Goal: Task Accomplishment & Management: Use online tool/utility

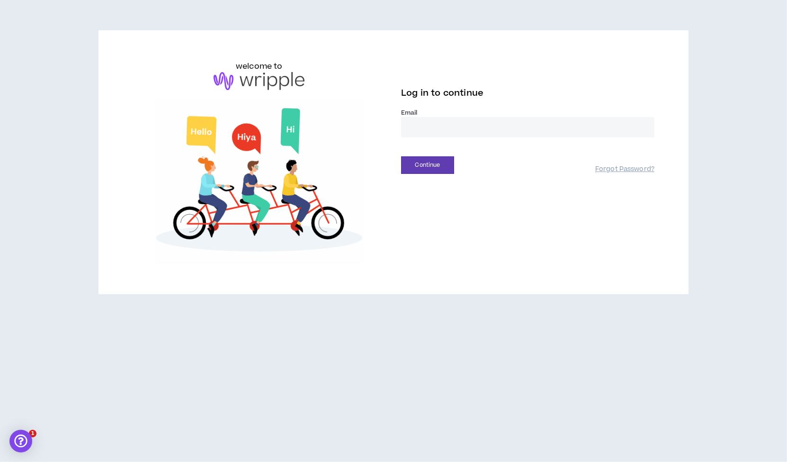
click at [442, 123] on input "email" at bounding box center [527, 127] width 253 height 20
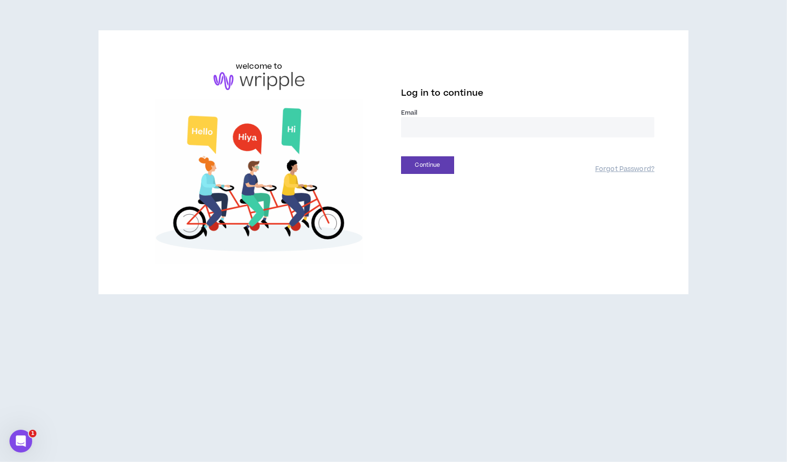
type input "**********"
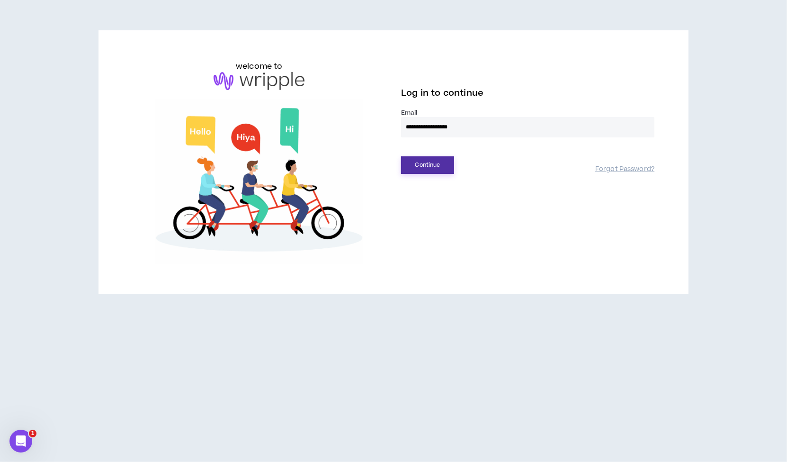
click at [424, 164] on button "Continue" at bounding box center [427, 165] width 53 height 18
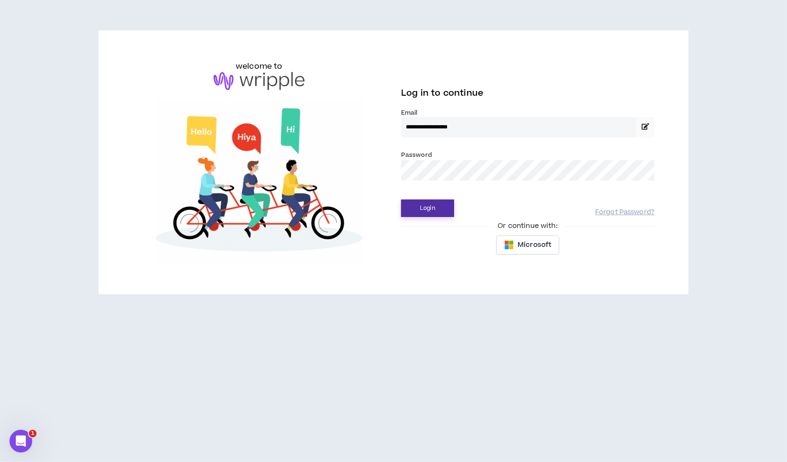
click at [422, 208] on button "Login" at bounding box center [427, 208] width 53 height 18
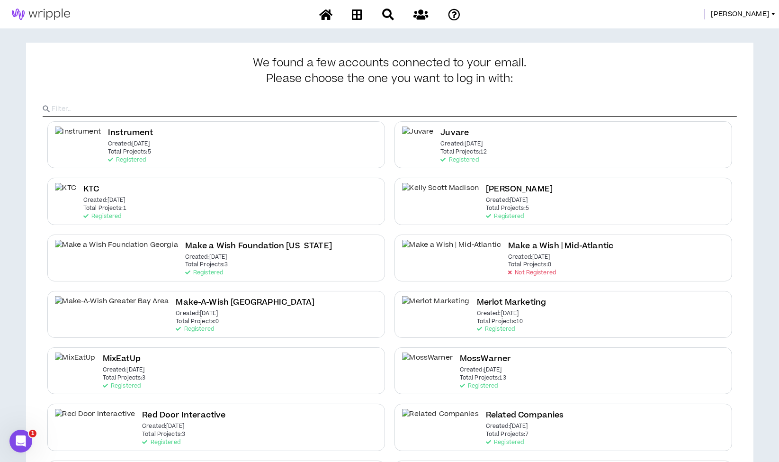
click at [747, 22] on div "Morgan" at bounding box center [389, 14] width 779 height 28
click at [752, 17] on span "Morgan" at bounding box center [740, 14] width 59 height 10
click at [743, 30] on link "System Admin Portal" at bounding box center [731, 32] width 86 height 14
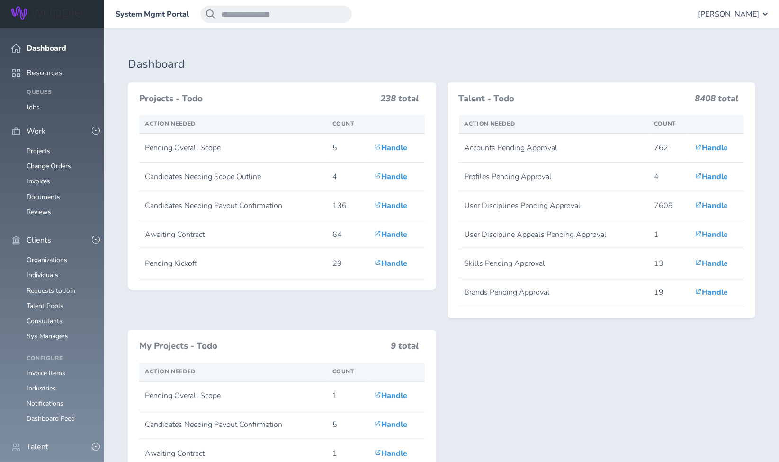
scroll to position [14, 0]
click at [53, 278] on ul "Organizations Individuals Requests to Join Talent Pools Consultants Sys Managers" at bounding box center [51, 298] width 81 height 84
click at [52, 316] on link "Consultants" at bounding box center [45, 320] width 36 height 9
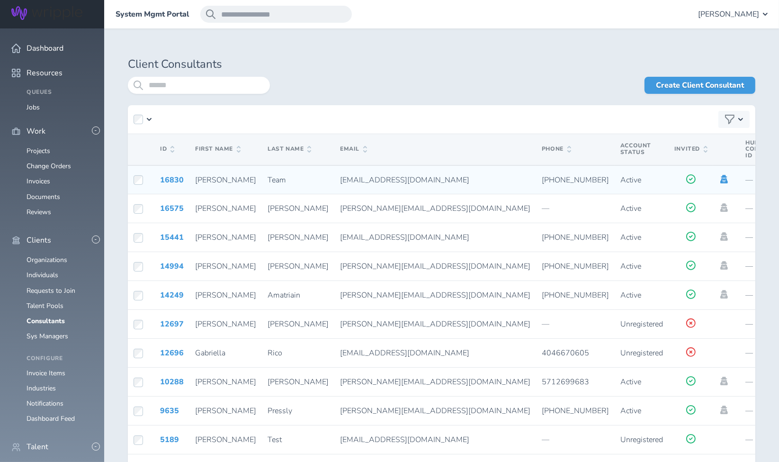
click at [719, 179] on icon at bounding box center [724, 179] width 10 height 9
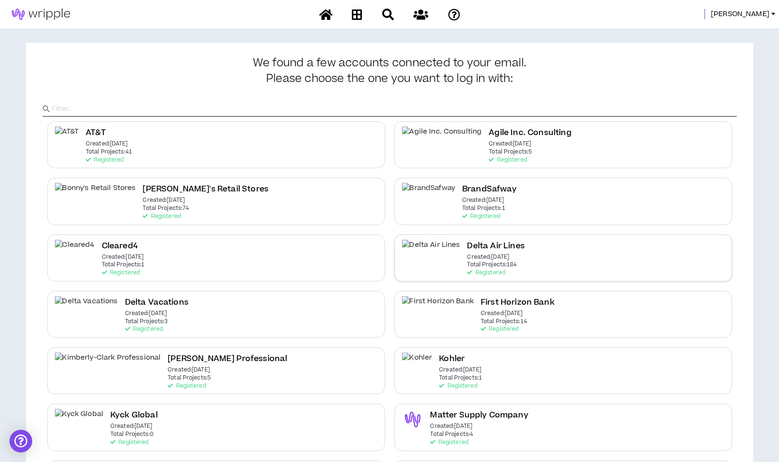
click at [468, 258] on p "Created: Dec 7 2020" at bounding box center [489, 257] width 42 height 7
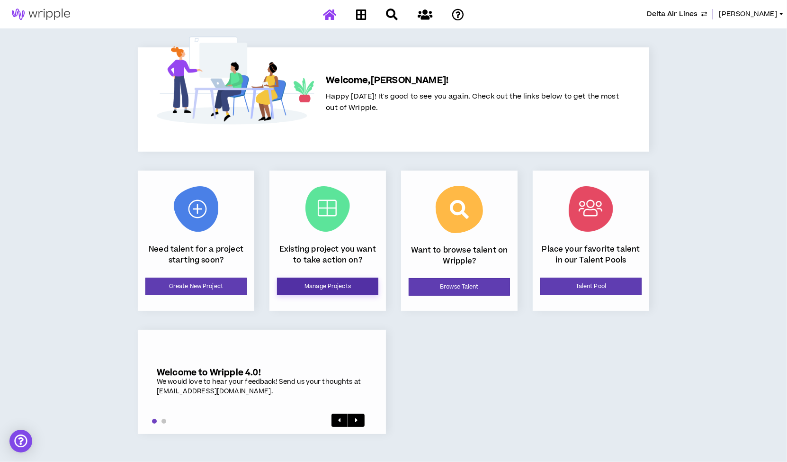
click at [333, 281] on link "Manage Projects" at bounding box center [327, 287] width 101 height 18
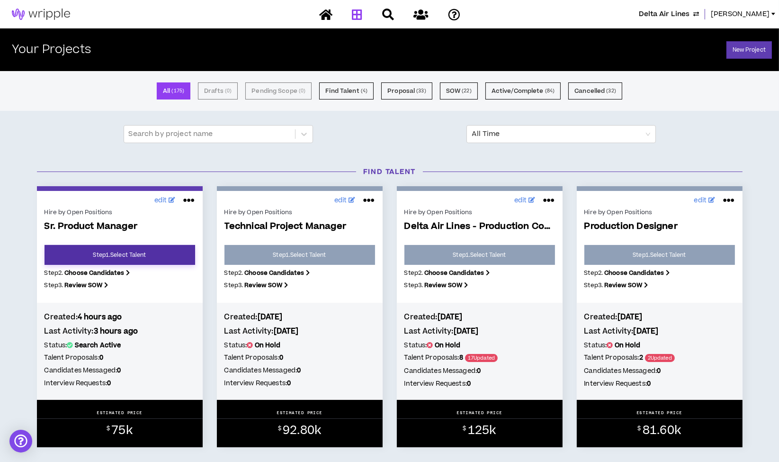
click at [124, 255] on link "Step 1 . Select Talent" at bounding box center [120, 255] width 151 height 20
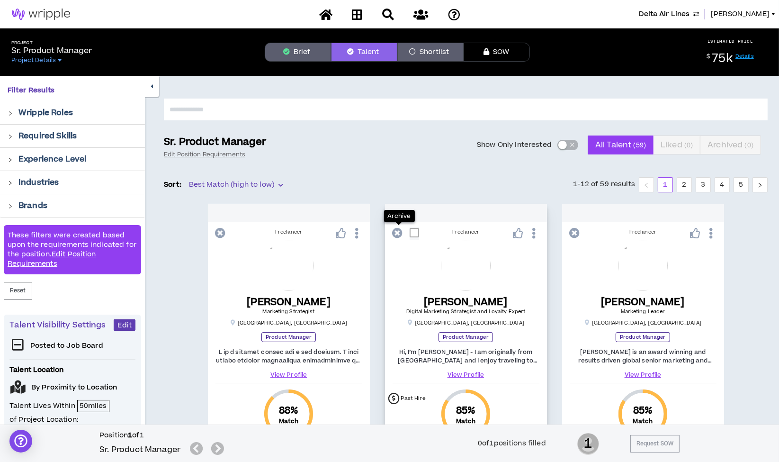
click at [396, 234] on icon at bounding box center [398, 233] width 10 height 10
click at [398, 233] on icon at bounding box center [398, 233] width 10 height 10
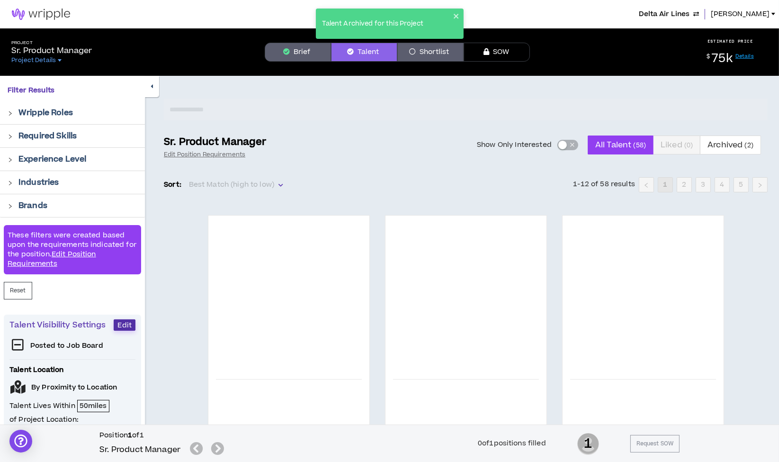
click at [123, 325] on span "Edit" at bounding box center [124, 325] width 14 height 9
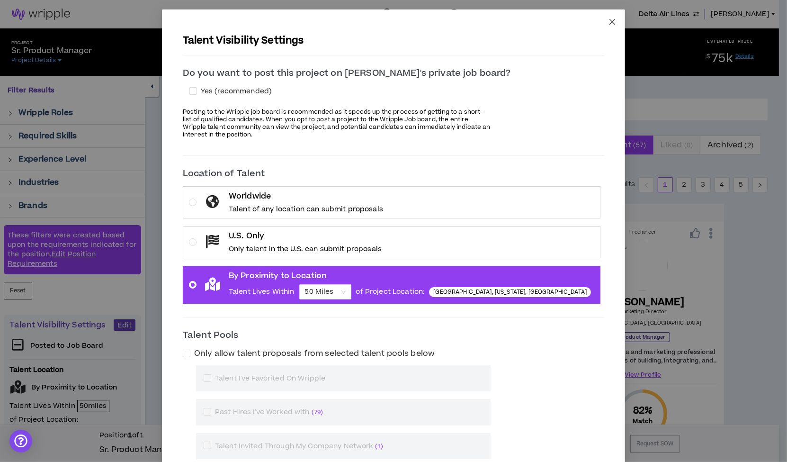
click at [610, 23] on icon "close" at bounding box center [613, 22] width 6 height 6
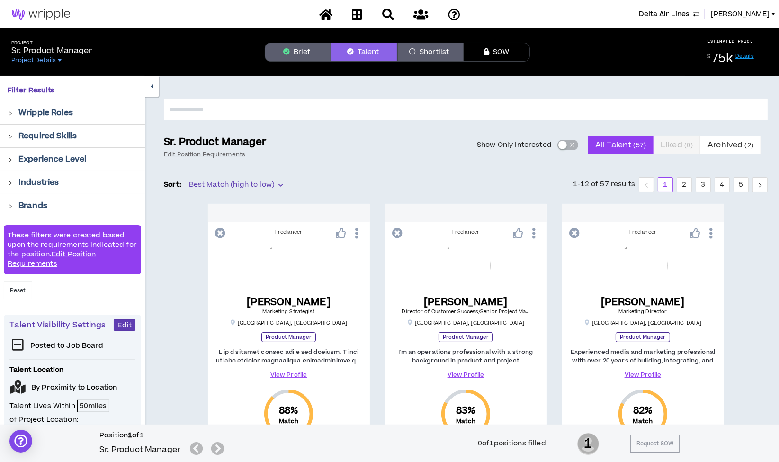
click at [297, 49] on button "Brief" at bounding box center [298, 52] width 66 height 19
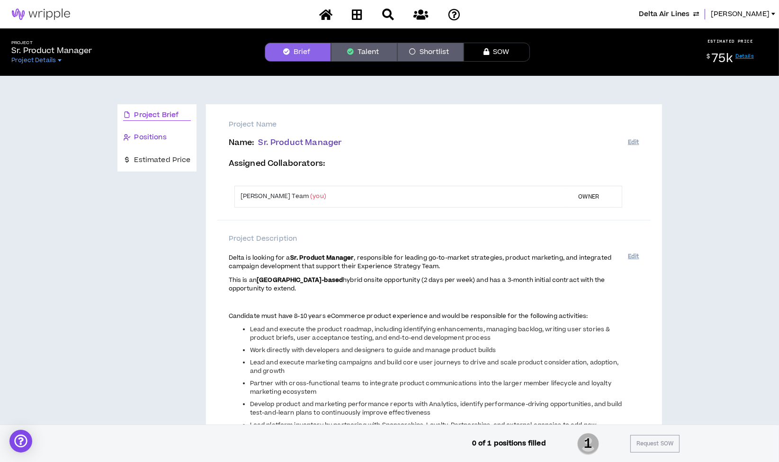
click at [157, 137] on span "Positions" at bounding box center [151, 137] width 32 height 10
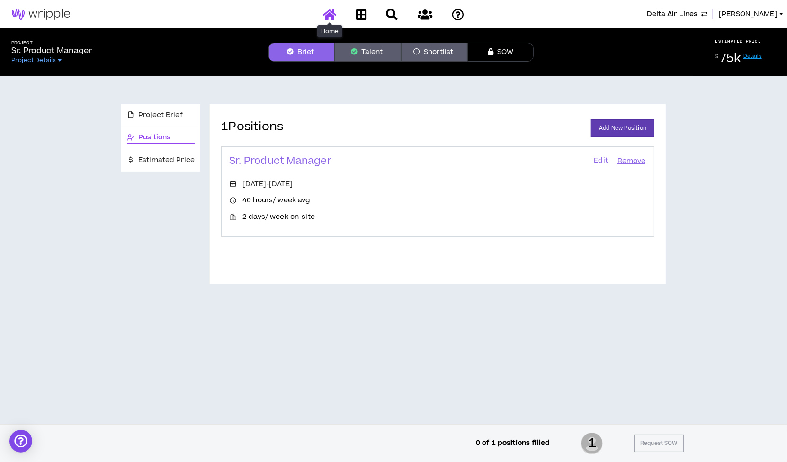
click at [329, 15] on icon at bounding box center [329, 15] width 13 height 12
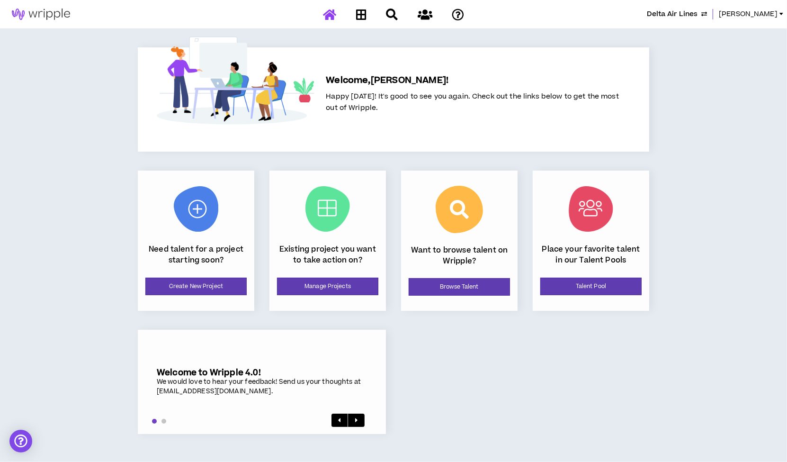
click at [678, 18] on span "Delta Air Lines" at bounding box center [672, 14] width 51 height 10
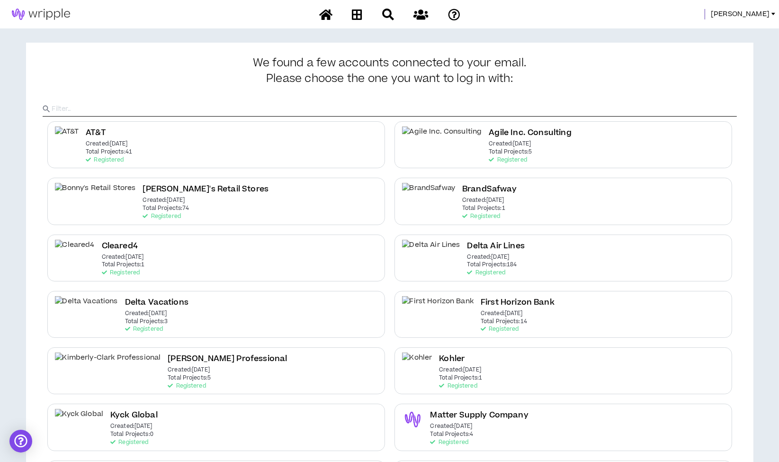
click at [746, 11] on span "Lauren-Bridget" at bounding box center [740, 14] width 59 height 10
click at [726, 30] on link "System Admin Portal" at bounding box center [731, 32] width 86 height 14
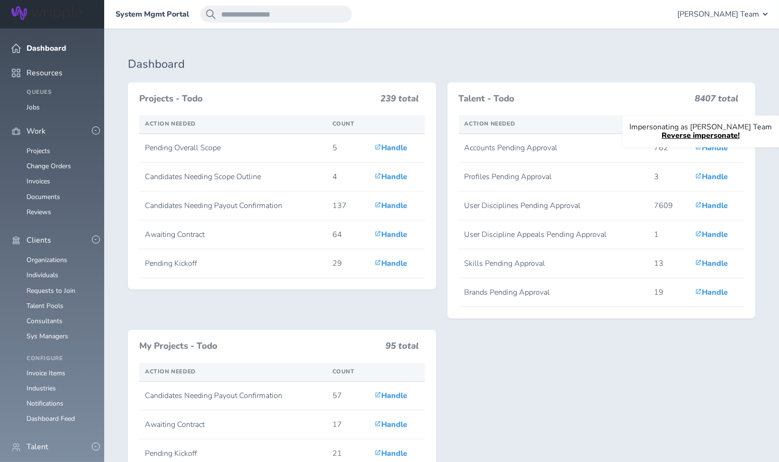
scroll to position [100, 0]
click at [51, 316] on link "Consultants" at bounding box center [45, 320] width 36 height 9
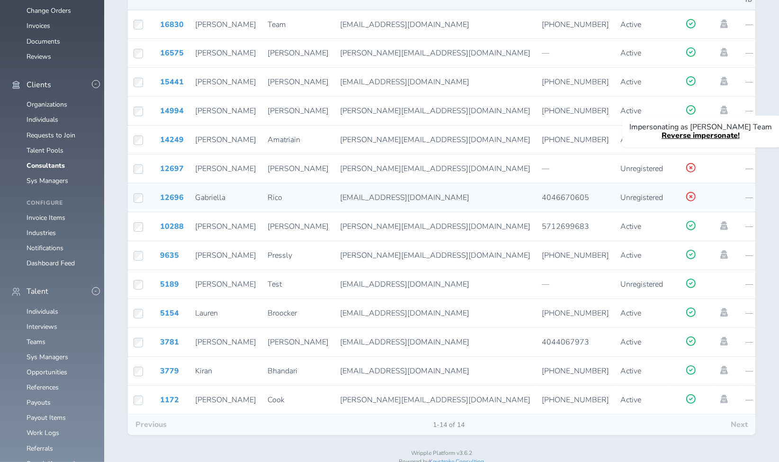
scroll to position [183, 0]
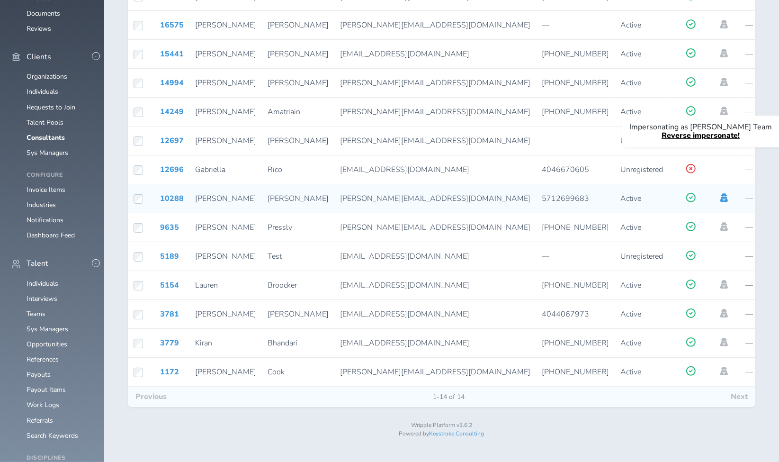
click at [719, 200] on icon at bounding box center [724, 197] width 10 height 9
